Goal: Information Seeking & Learning: Learn about a topic

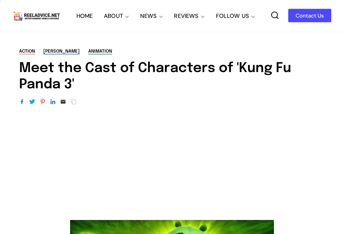
click at [56, 51] on link "[PERSON_NAME]" at bounding box center [61, 52] width 36 height 6
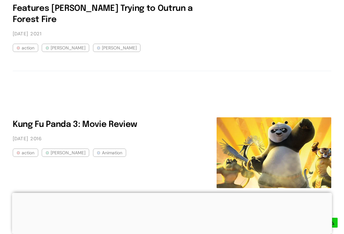
click at [272, 126] on img at bounding box center [274, 152] width 115 height 71
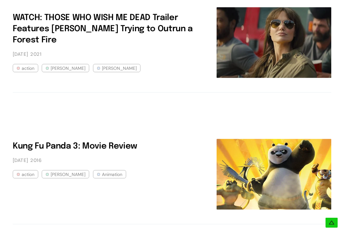
scroll to position [410, 0]
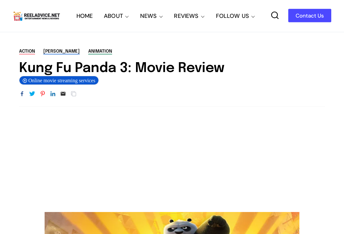
click at [95, 49] on link "Animation" at bounding box center [100, 52] width 24 height 6
